Goal: Task Accomplishment & Management: Use online tool/utility

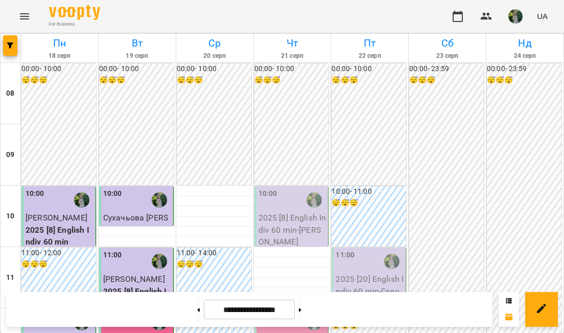
scroll to position [356, 0]
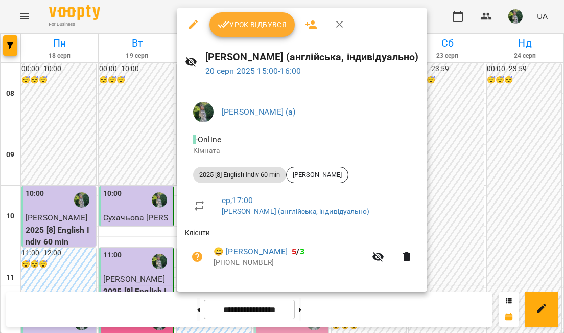
click at [244, 20] on span "Урок відбувся" at bounding box center [252, 24] width 69 height 12
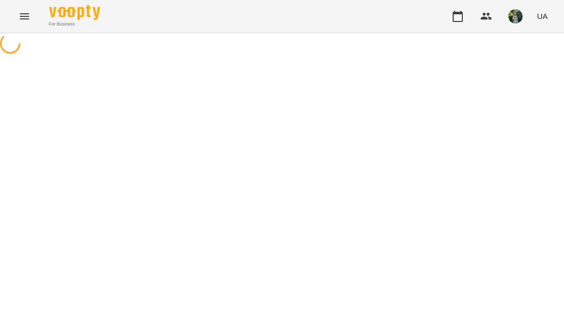
click at [244, 20] on div "For Business UA" at bounding box center [282, 16] width 564 height 33
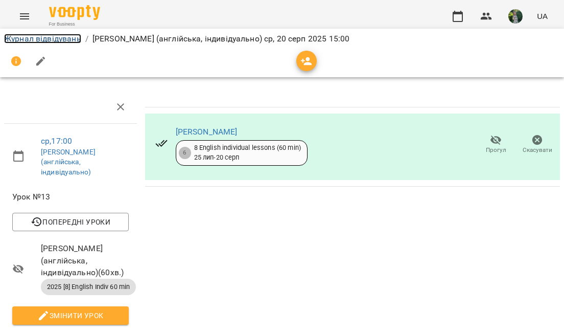
click at [57, 41] on link "Журнал відвідувань" at bounding box center [42, 39] width 77 height 10
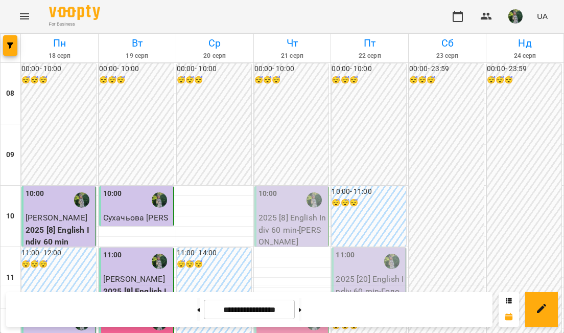
scroll to position [469, 0]
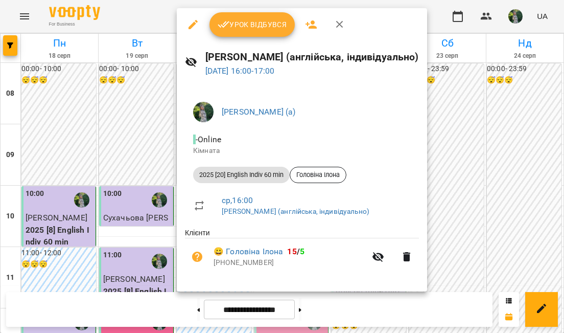
click at [259, 19] on span "Урок відбувся" at bounding box center [252, 24] width 69 height 12
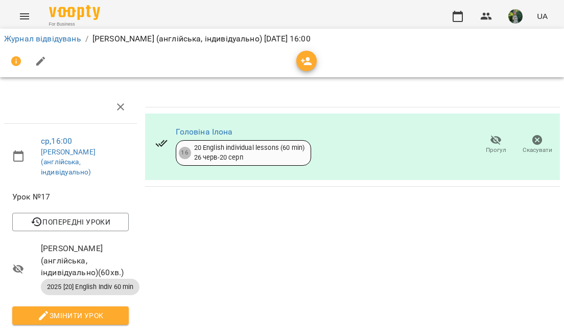
click at [25, 17] on icon "Menu" at bounding box center [24, 16] width 12 height 12
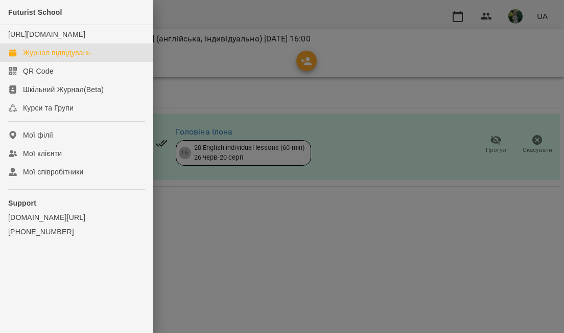
click at [46, 58] on div "Журнал відвідувань" at bounding box center [57, 53] width 68 height 10
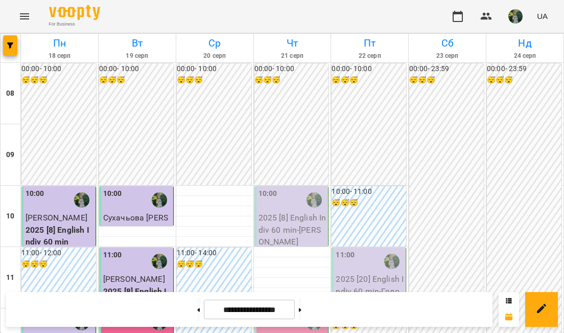
click at [514, 15] on img "button" at bounding box center [515, 16] width 14 height 14
click at [514, 10] on img "button" at bounding box center [515, 16] width 14 height 14
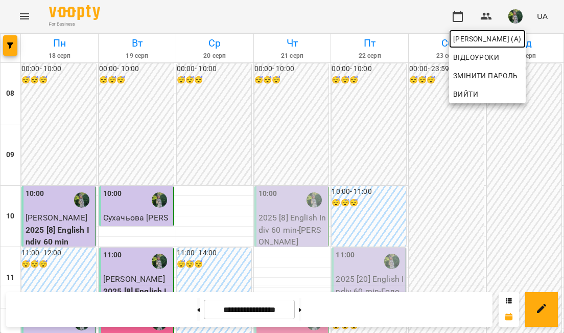
click at [507, 37] on span "[PERSON_NAME] (а)" at bounding box center [487, 39] width 68 height 12
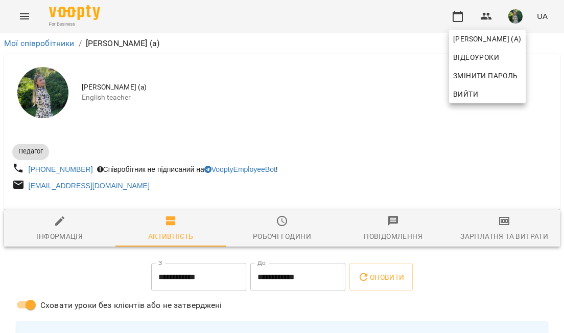
click at [503, 244] on div at bounding box center [282, 166] width 564 height 333
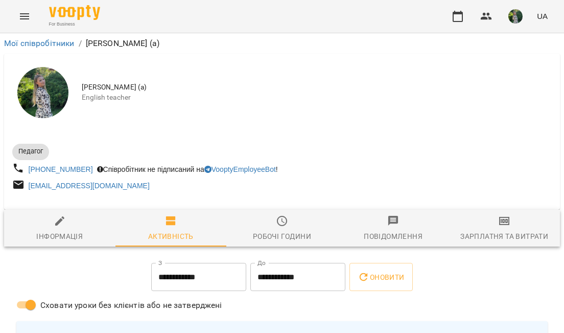
click at [504, 227] on icon "button" at bounding box center [504, 221] width 12 height 12
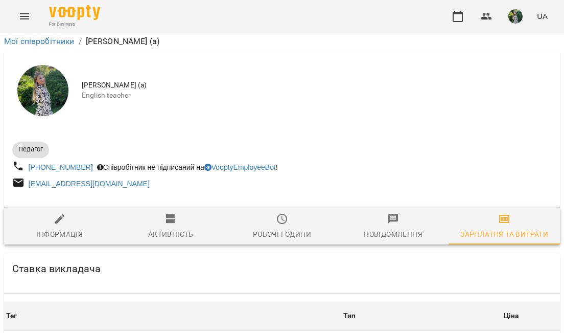
scroll to position [1075, 0]
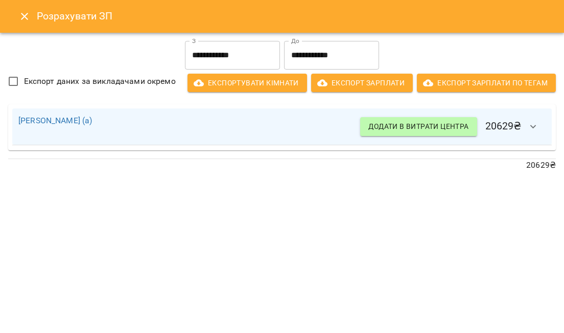
click at [23, 15] on icon "Close" at bounding box center [24, 16] width 7 height 7
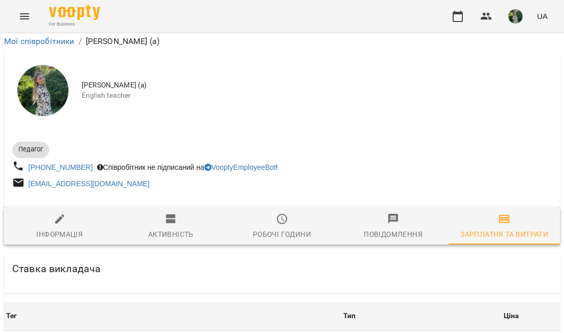
scroll to position [0, 0]
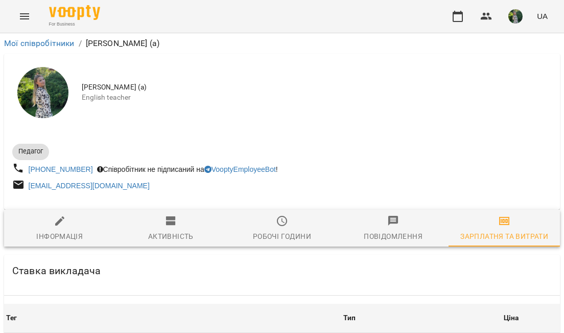
click at [513, 13] on img "button" at bounding box center [515, 16] width 14 height 14
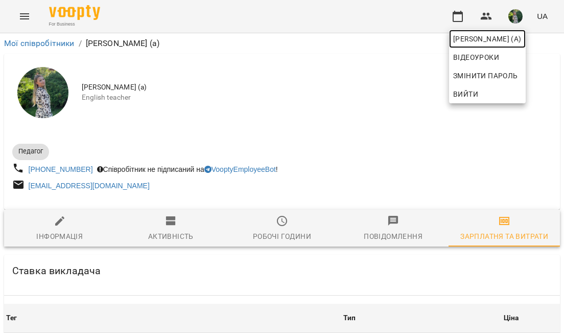
click at [499, 38] on span "[PERSON_NAME] (а)" at bounding box center [487, 39] width 68 height 12
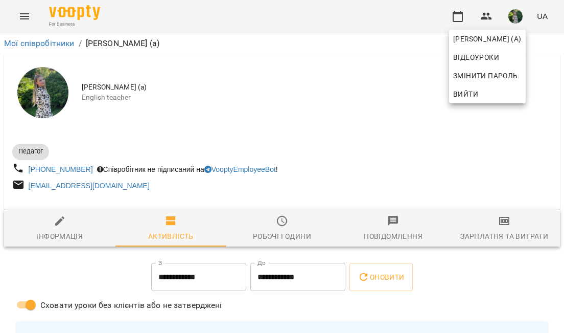
click at [508, 244] on div at bounding box center [282, 166] width 564 height 333
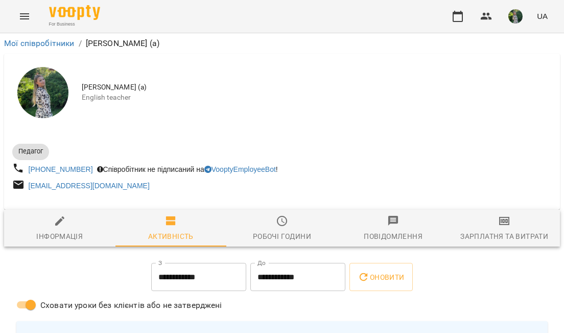
click at [504, 227] on icon "button" at bounding box center [504, 221] width 12 height 12
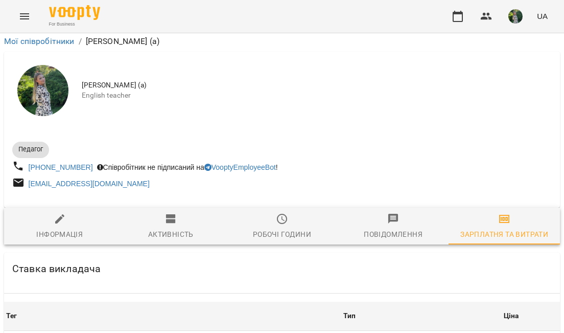
scroll to position [1075, 0]
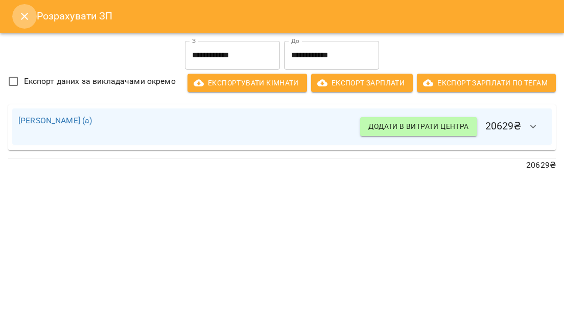
click at [21, 13] on icon "Close" at bounding box center [24, 16] width 7 height 7
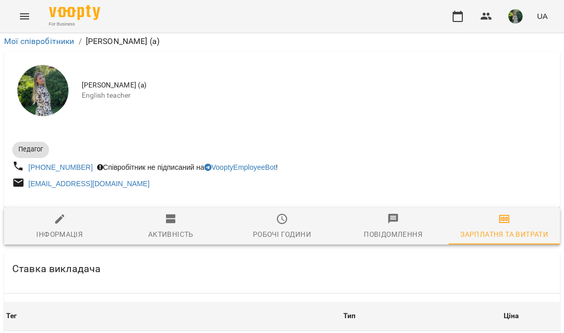
click at [25, 17] on icon "Menu" at bounding box center [24, 16] width 12 height 12
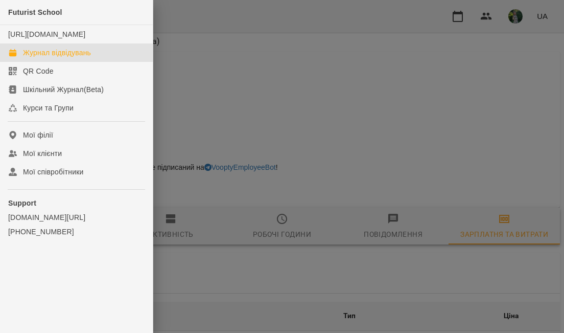
click at [50, 58] on div "Журнал відвідувань" at bounding box center [57, 53] width 68 height 10
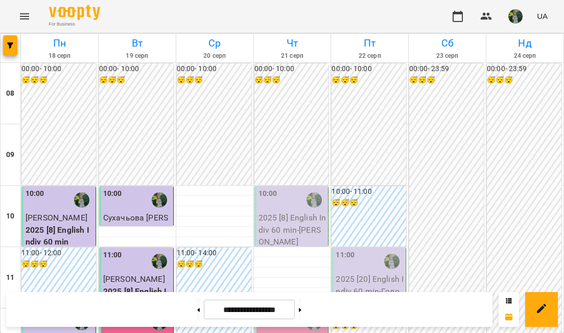
scroll to position [421, 0]
